Goal: Check status: Check status

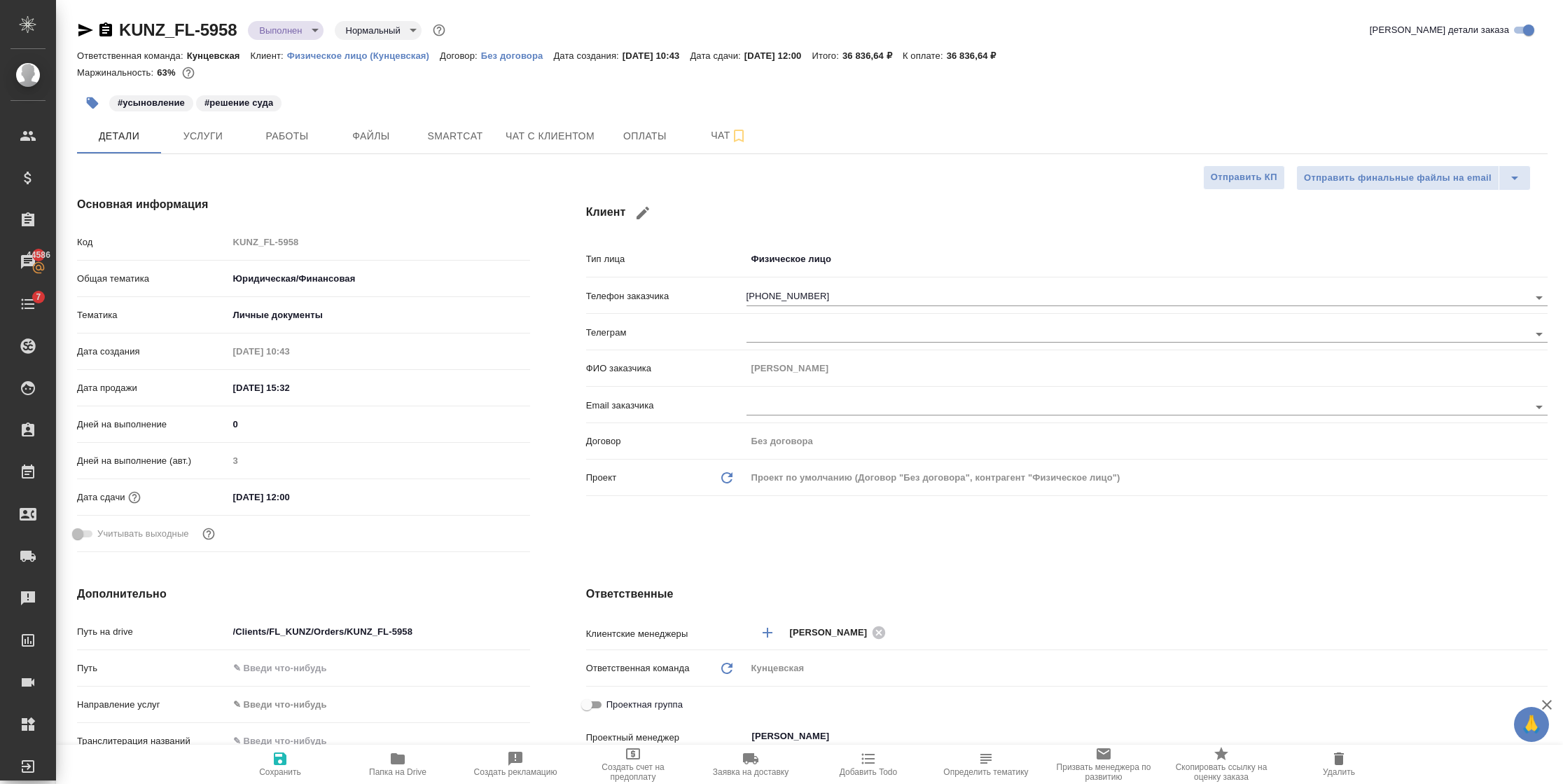
select select "RU"
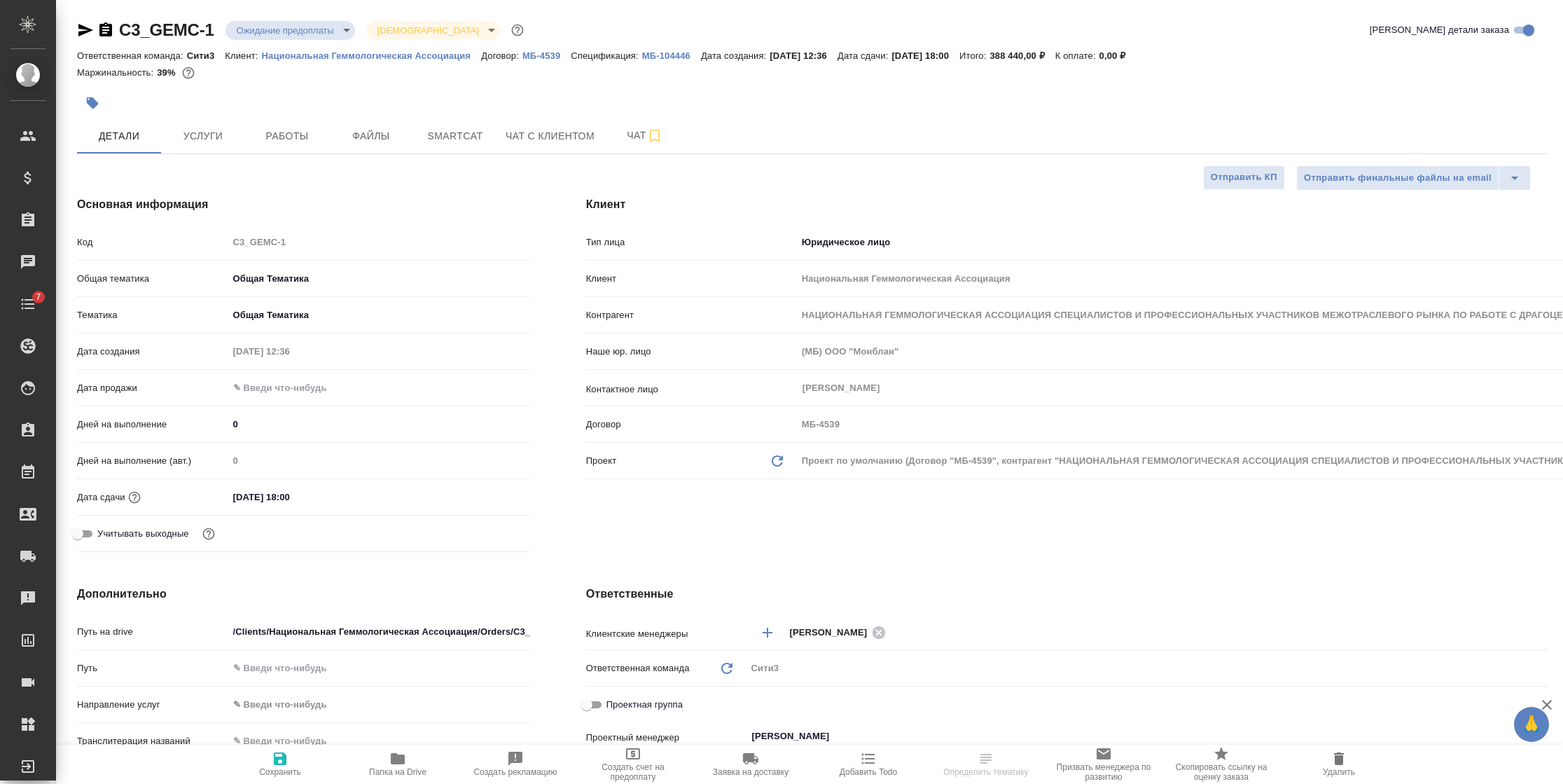
select select "RU"
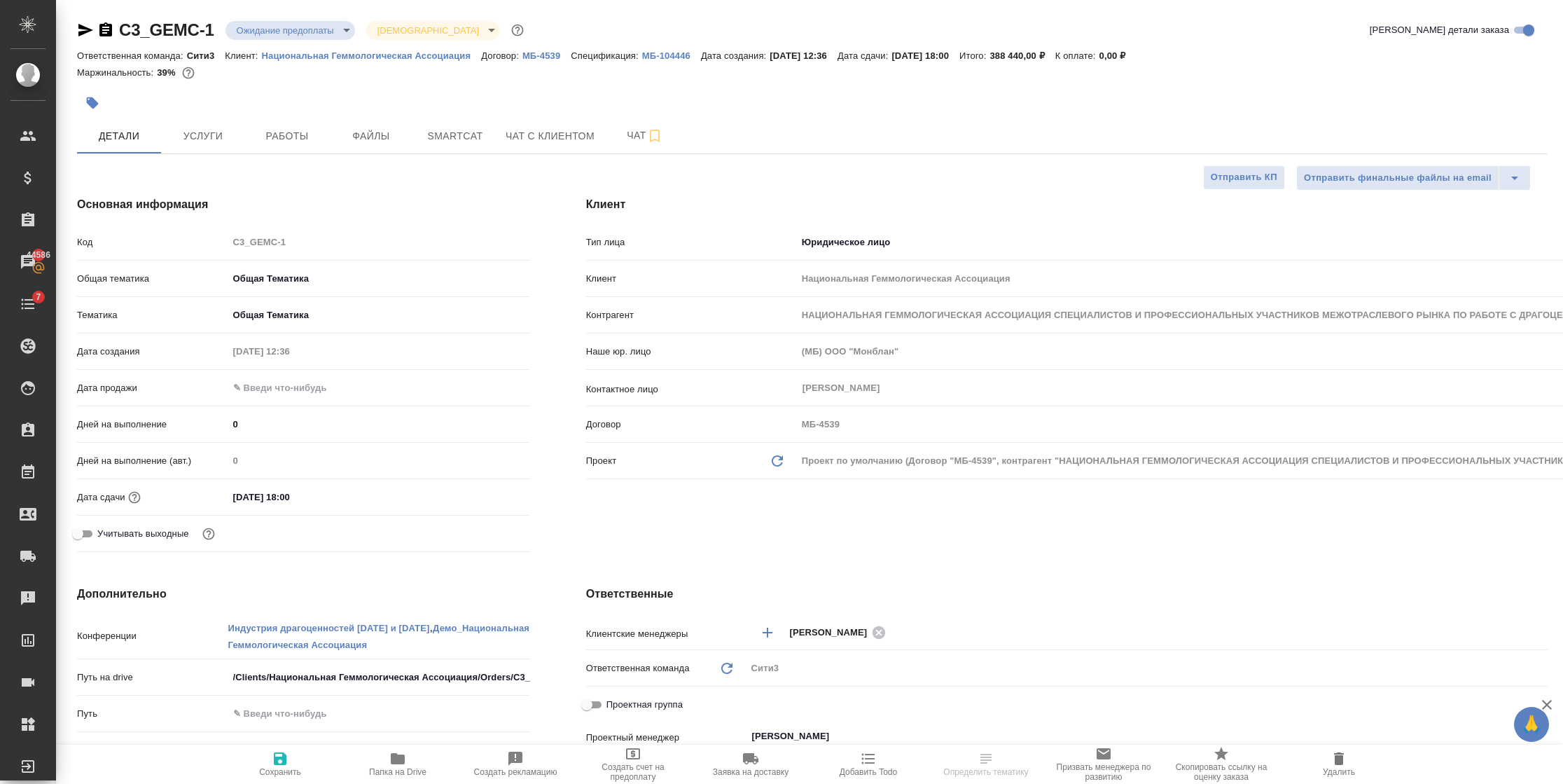
select select "RU"
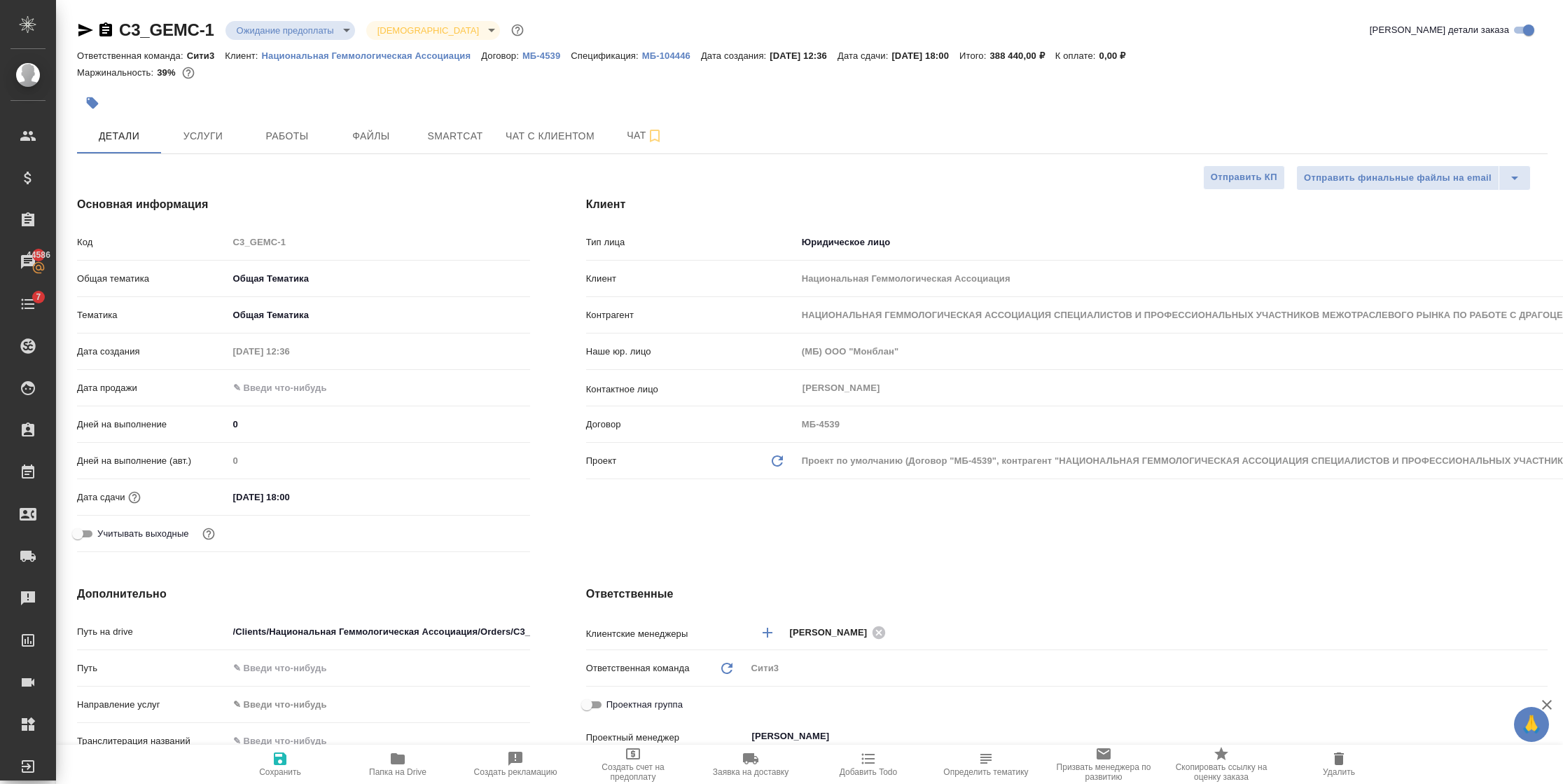
type textarea "x"
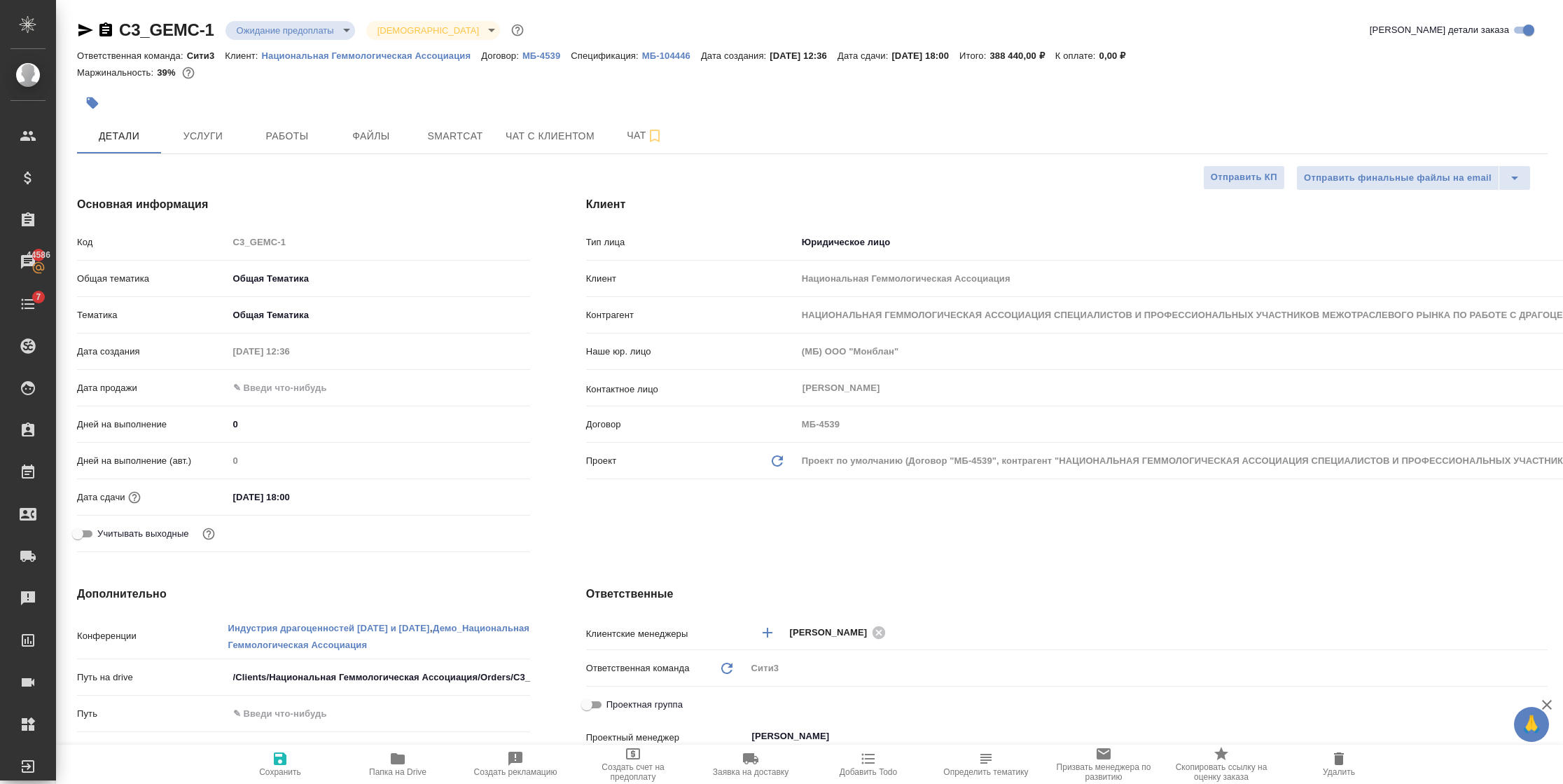
type textarea "x"
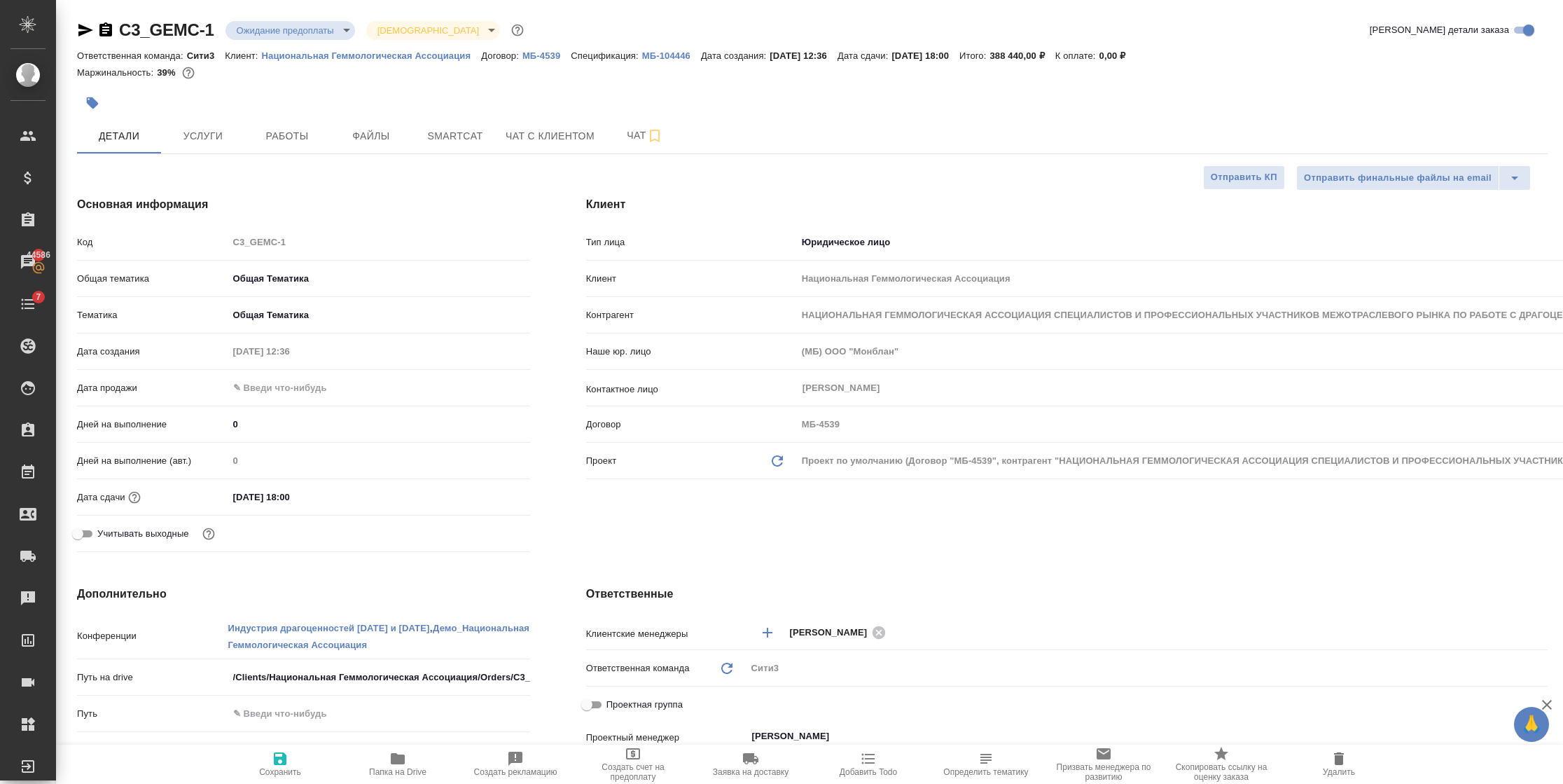
type textarea "x"
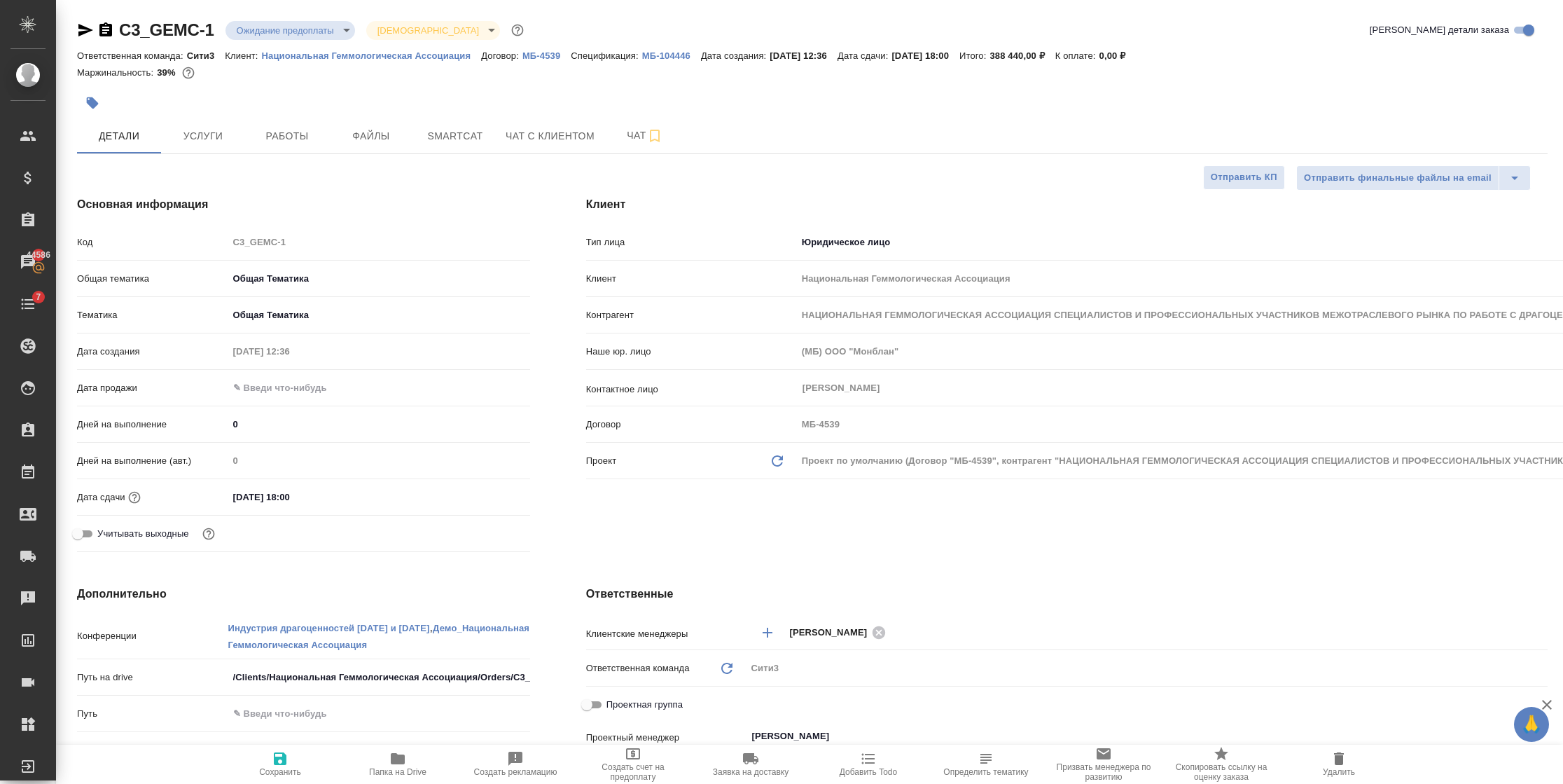
type textarea "x"
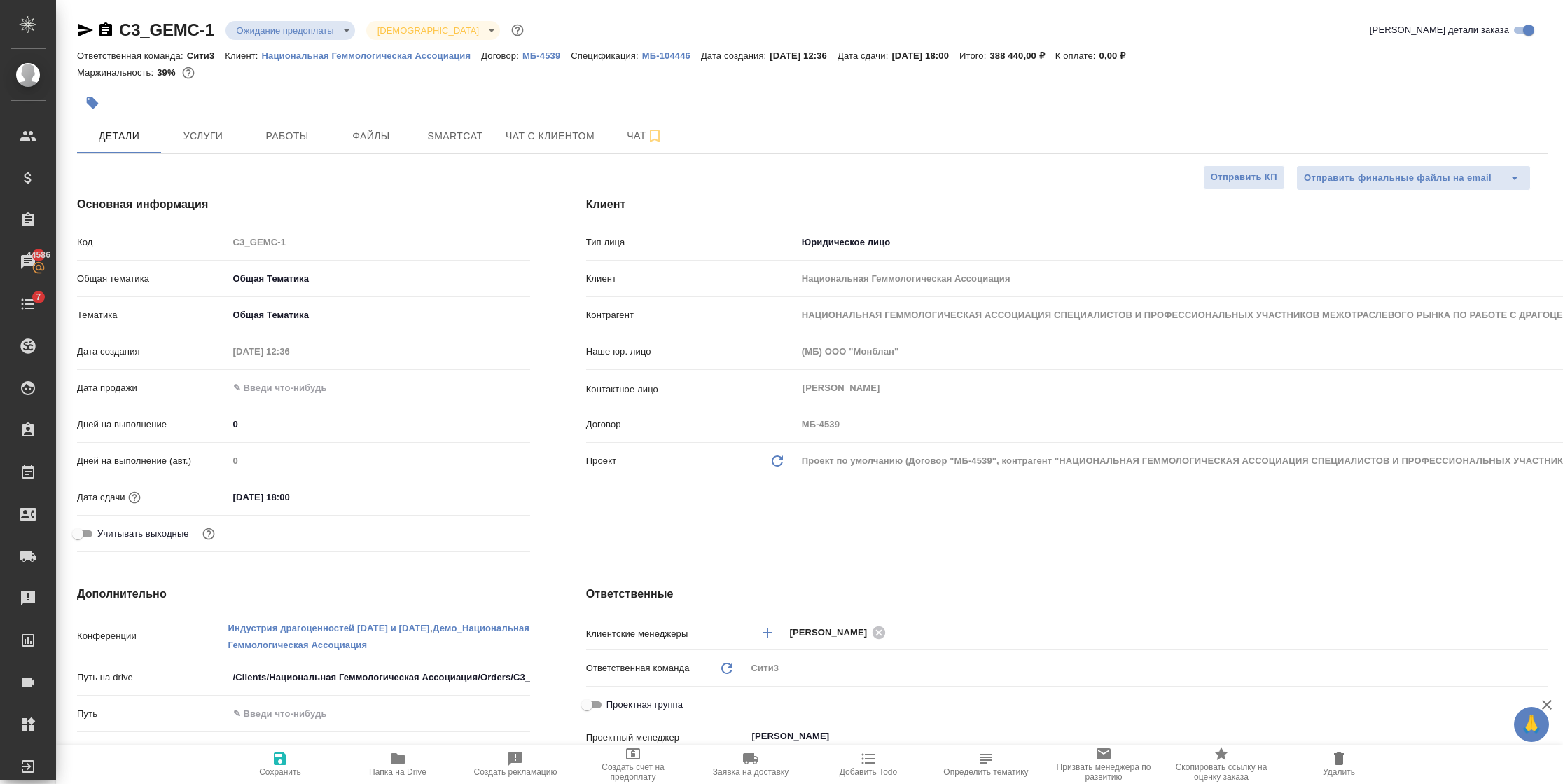
type textarea "x"
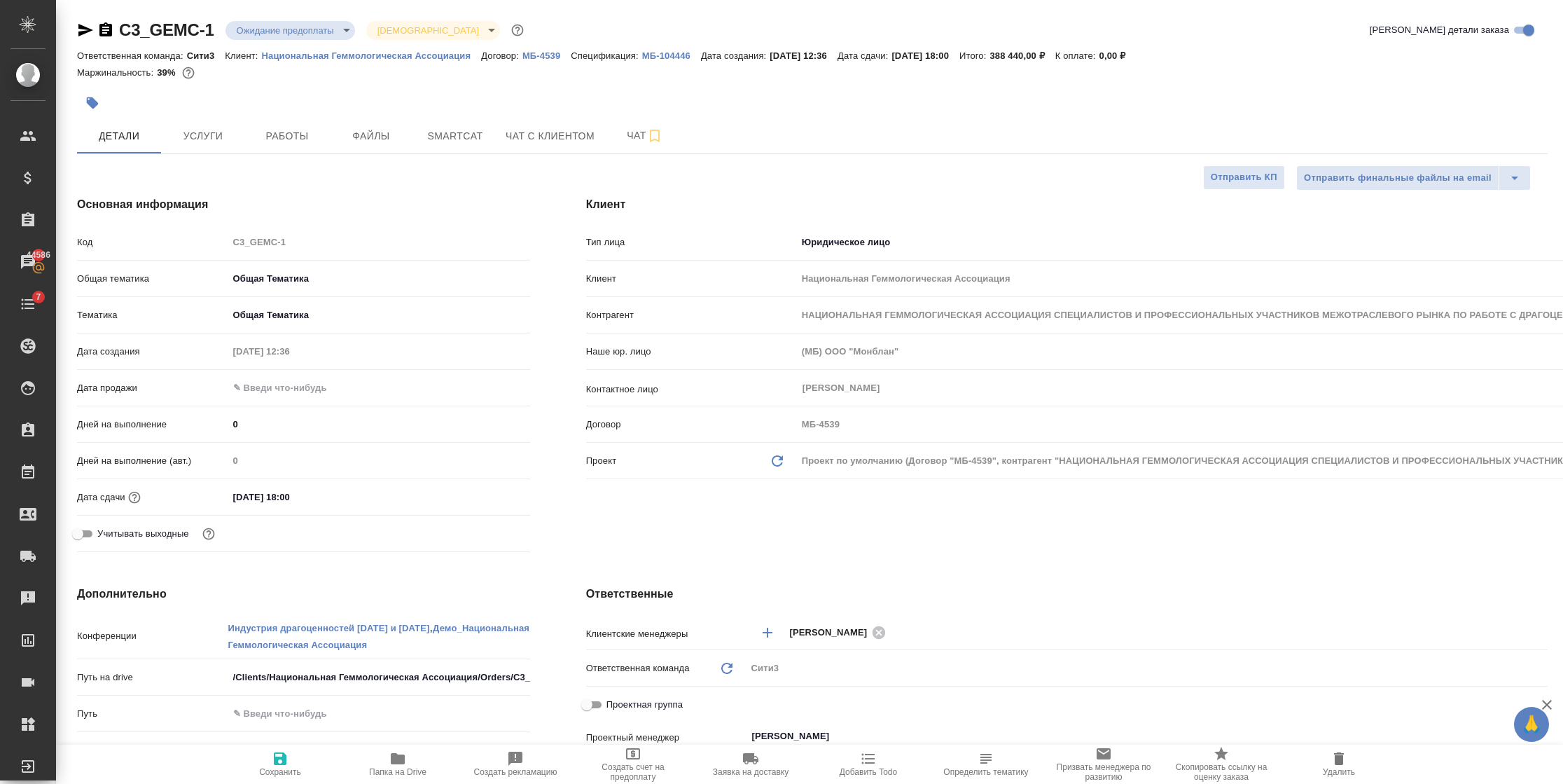
type textarea "x"
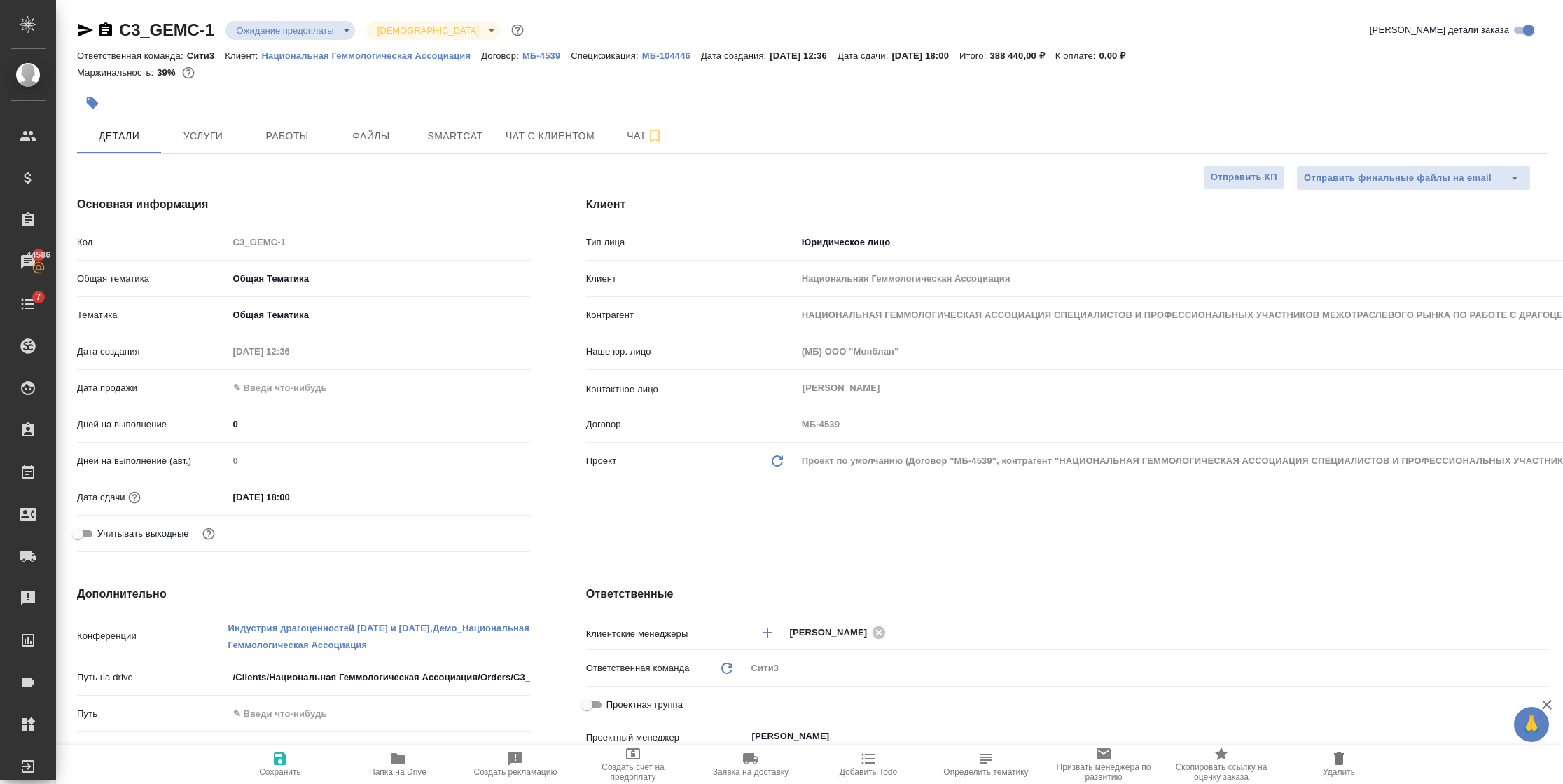
type textarea "x"
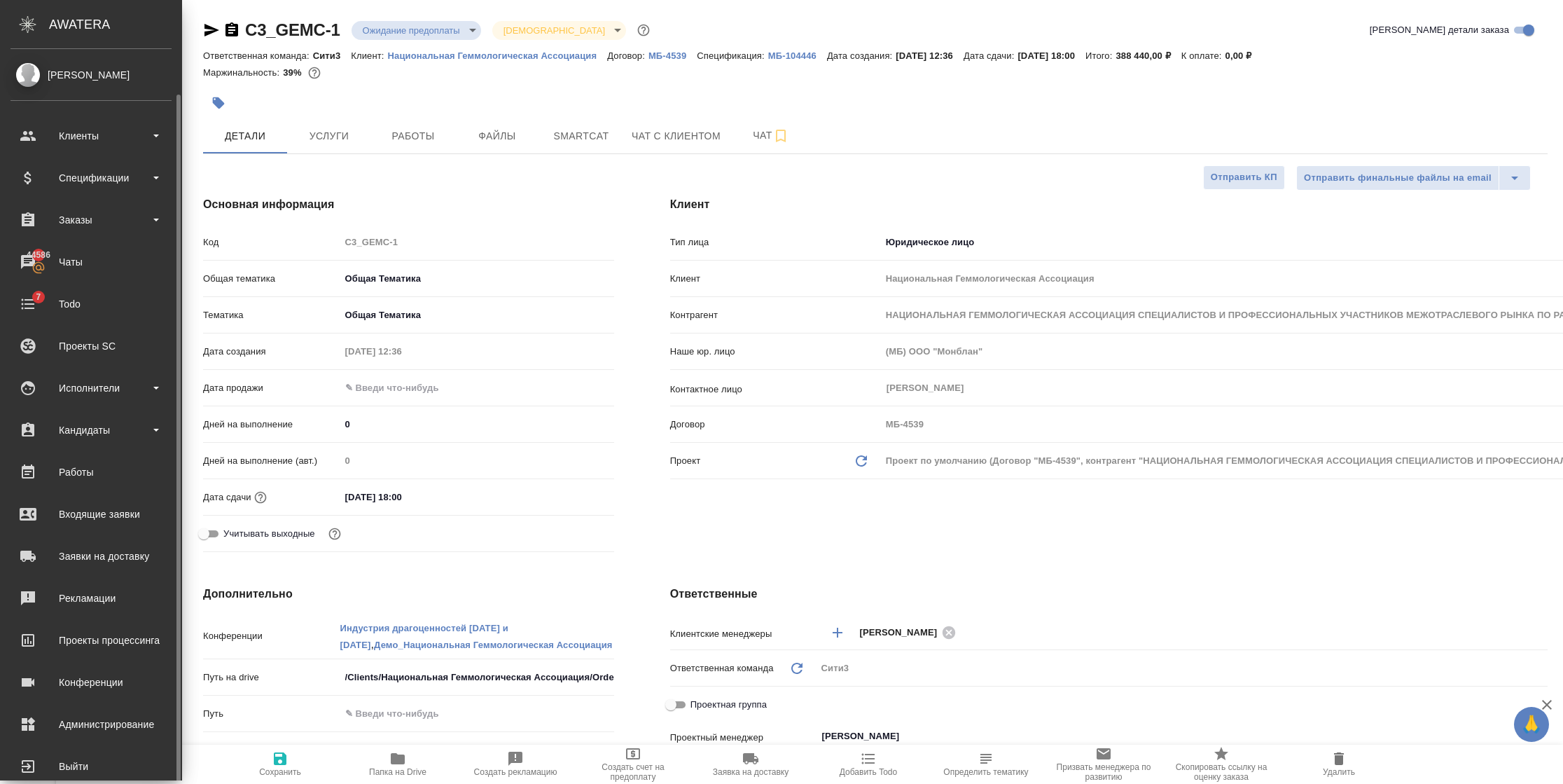
scroll to position [23, 0]
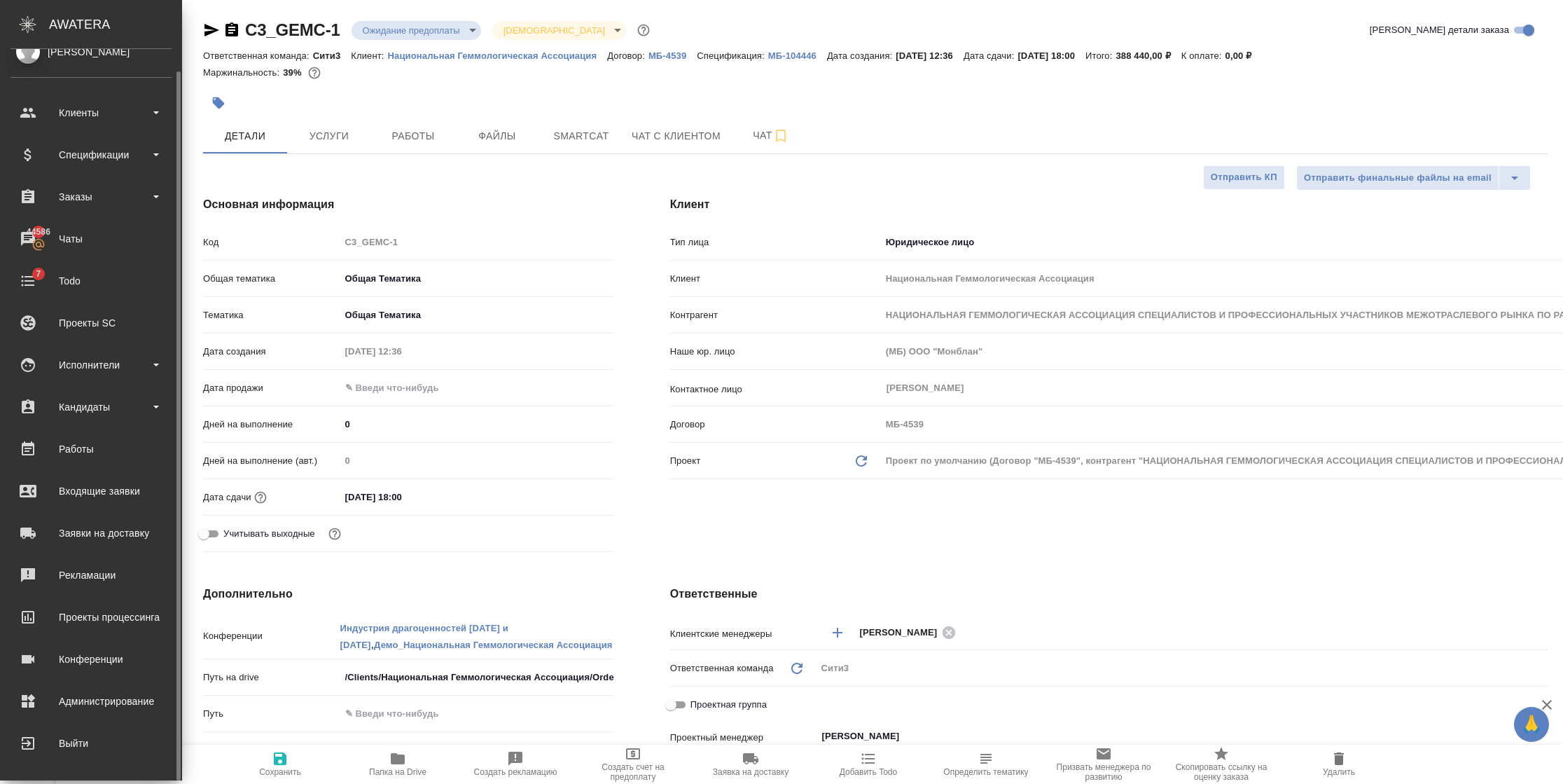
type textarea "x"
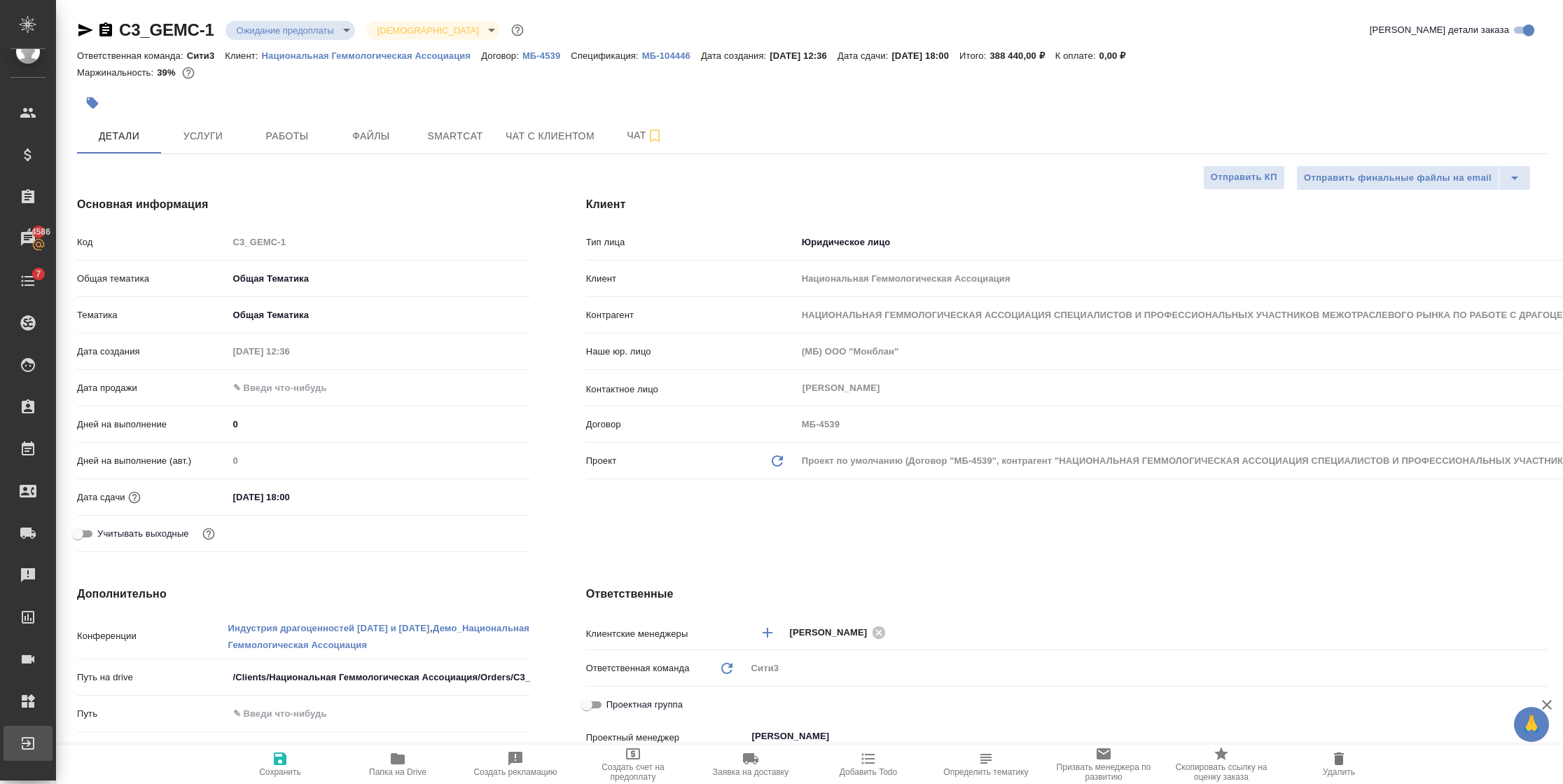
type textarea "x"
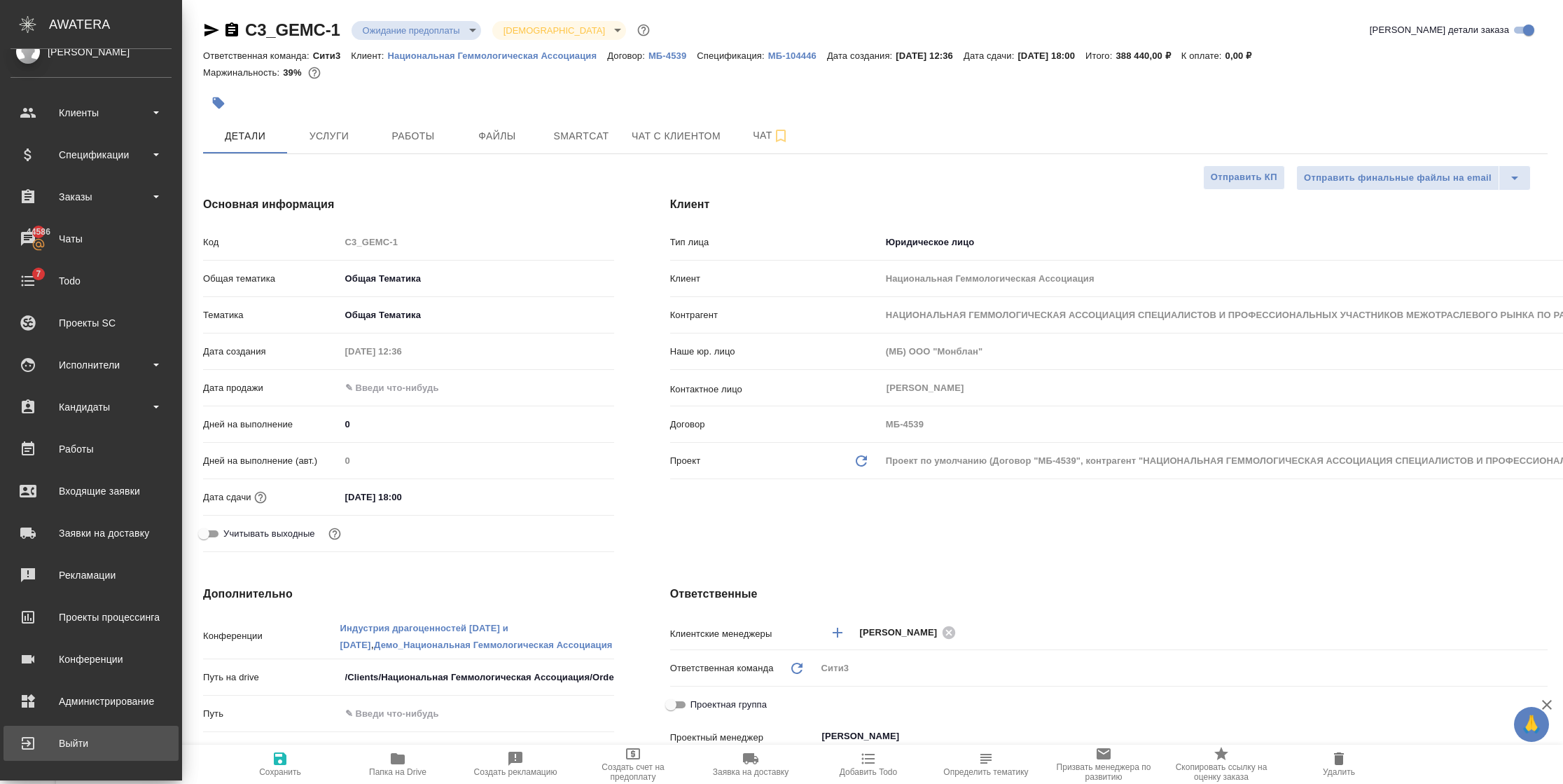
click at [47, 741] on div "Выйти" at bounding box center [91, 742] width 161 height 21
type textarea "x"
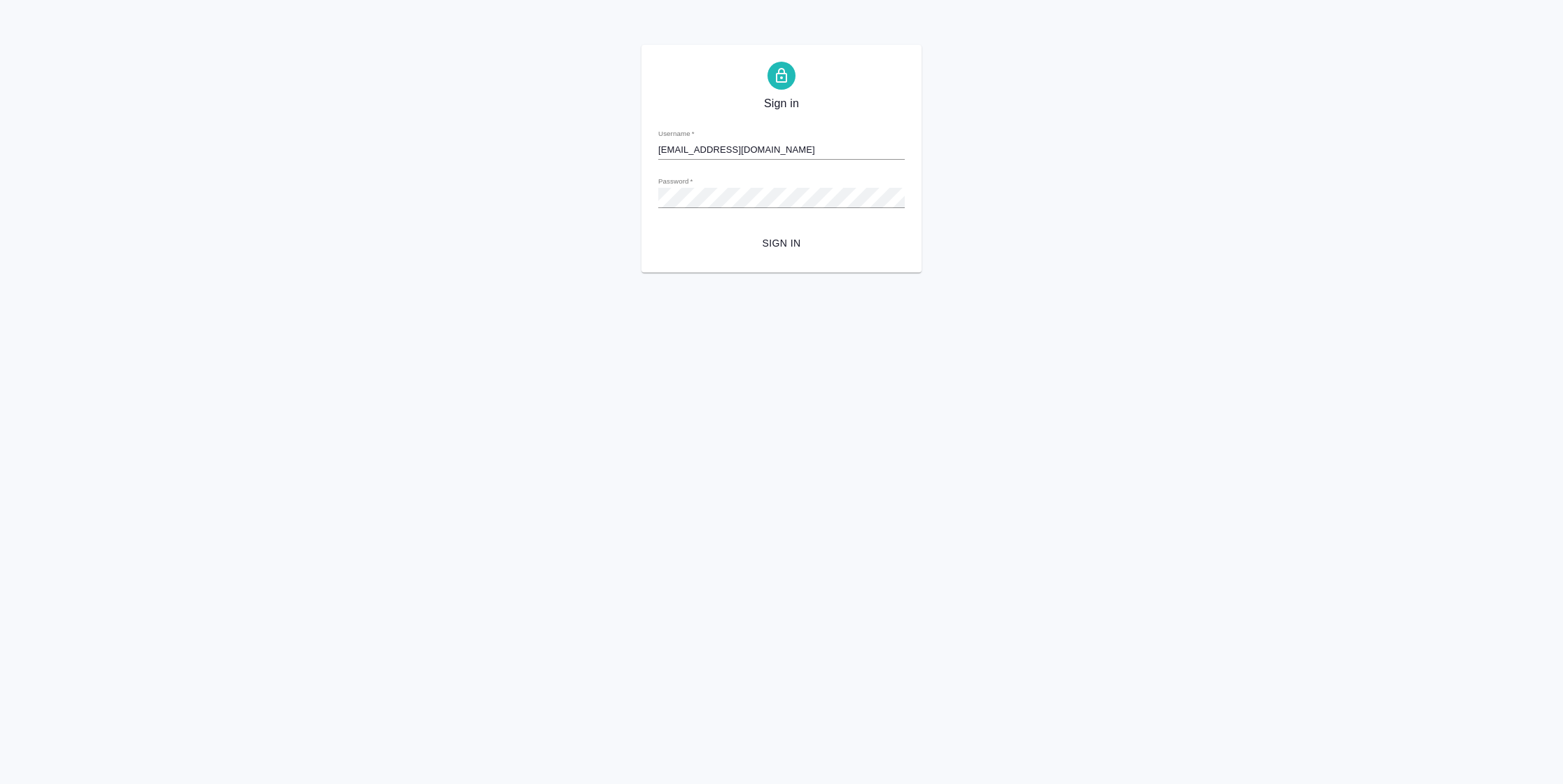
drag, startPoint x: 858, startPoint y: 152, endPoint x: 516, endPoint y: 152, distance: 342.0
click at [577, 140] on div "Sign in Username   * i.semenets@awatera.com Password   * urlPath   * / Sign in" at bounding box center [782, 158] width 1563 height 227
type input "r_dtp@awatera.com"
click at [762, 240] on span "Sign in" at bounding box center [782, 243] width 224 height 17
